Goal: Find specific page/section: Find specific page/section

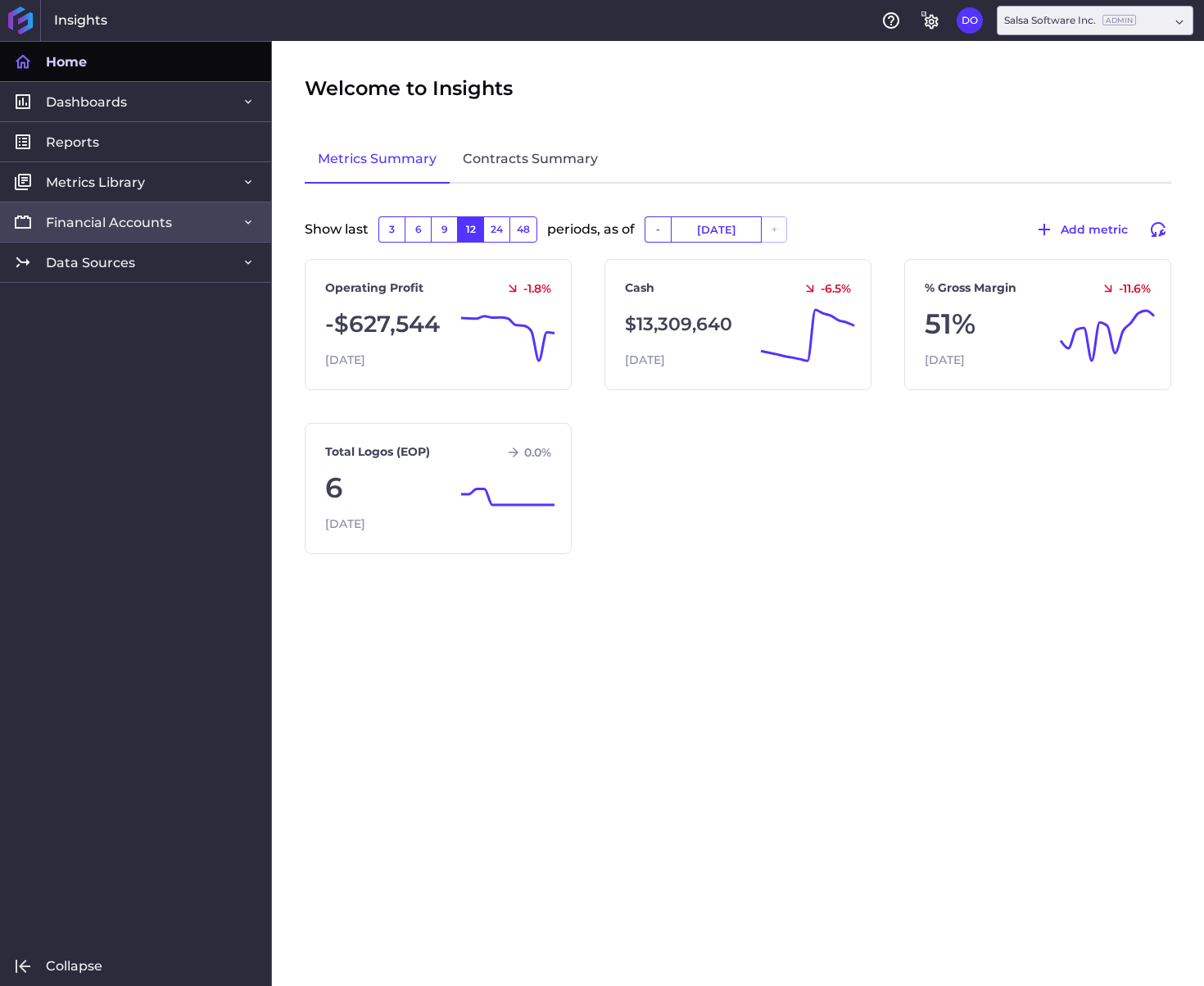
click at [118, 215] on span "Financial Accounts" at bounding box center [109, 222] width 126 height 17
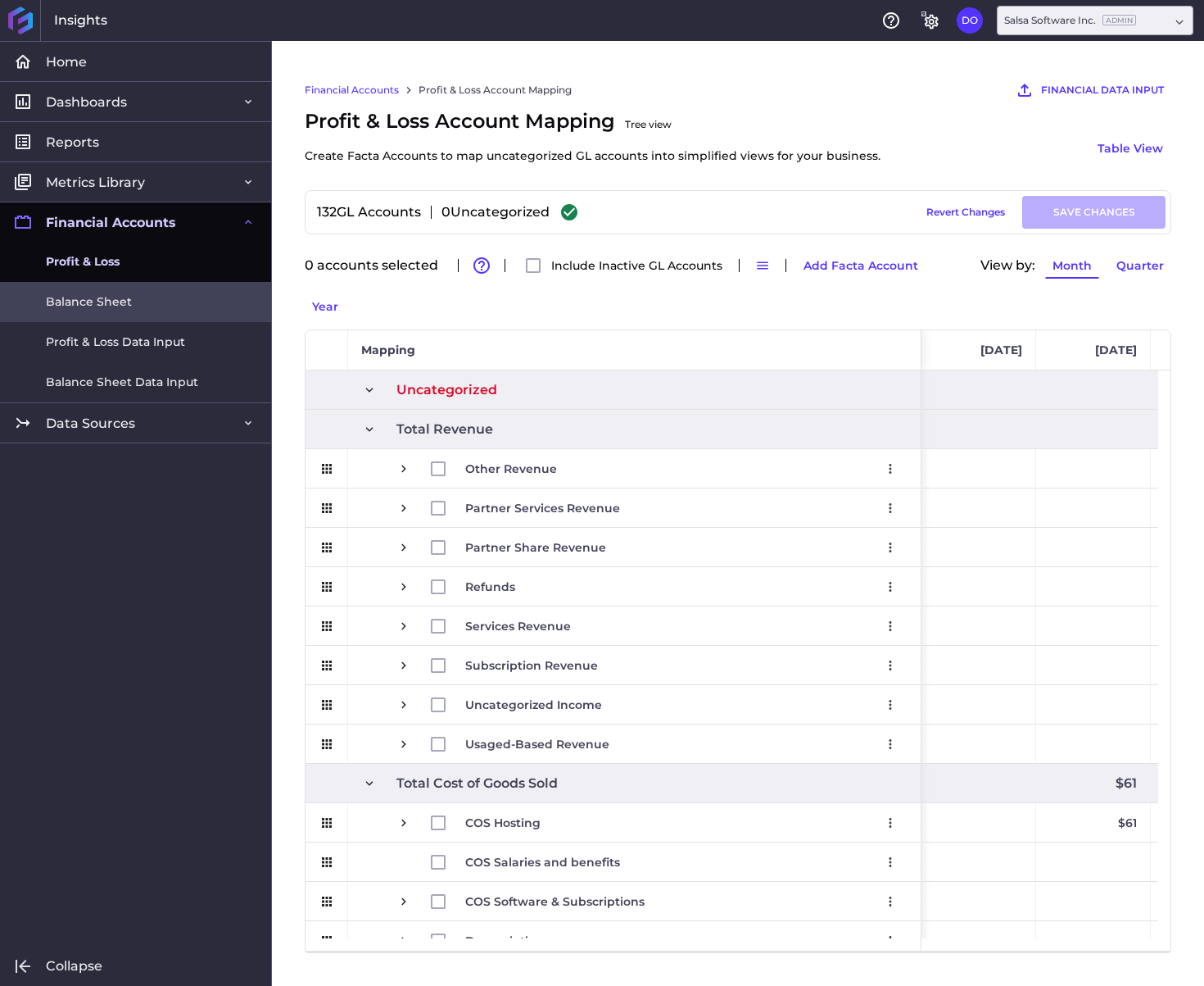
click at [112, 318] on link "Balance Sheet" at bounding box center [135, 302] width 271 height 40
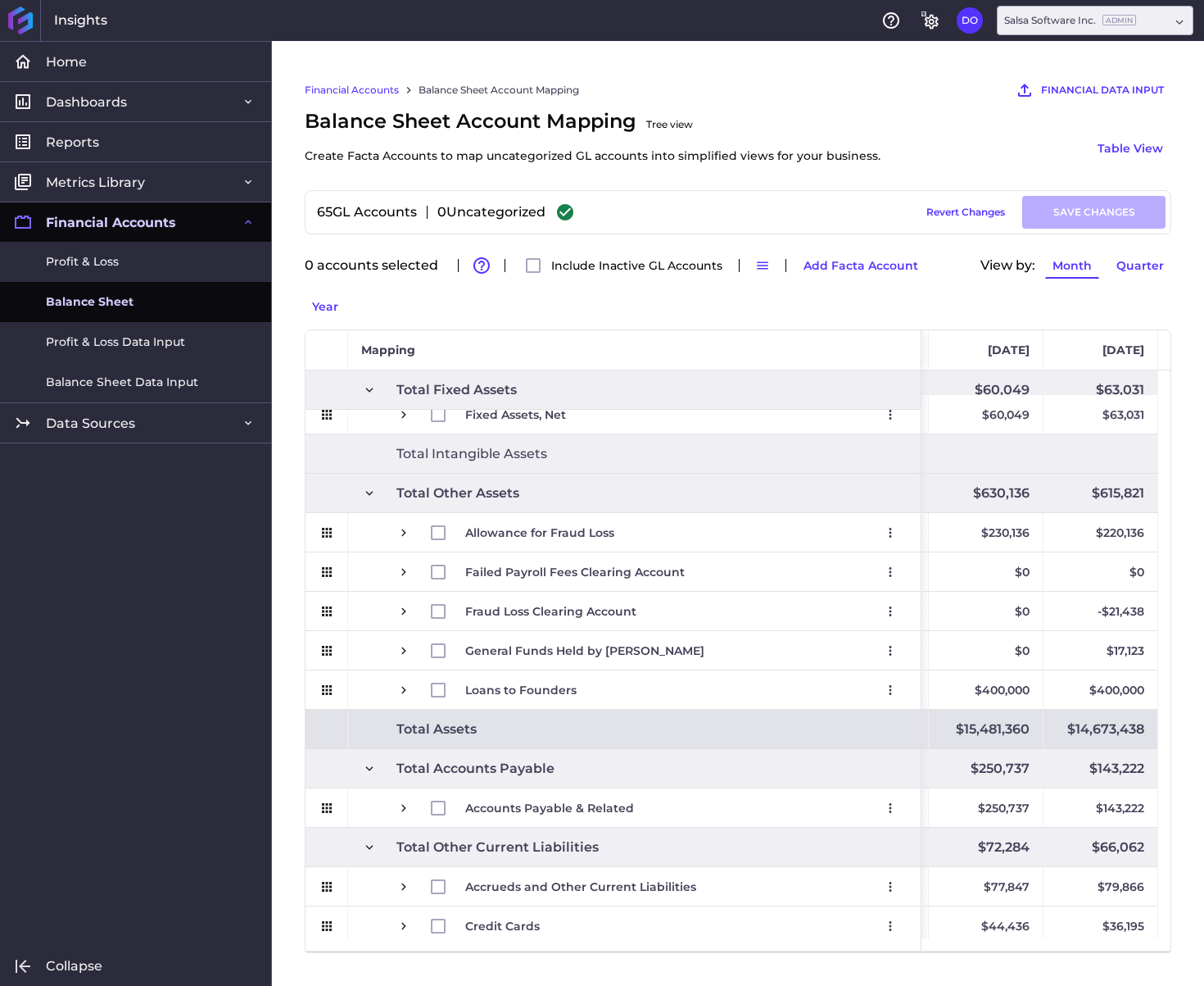
scroll to position [682, 0]
